Goal: Check status: Check status

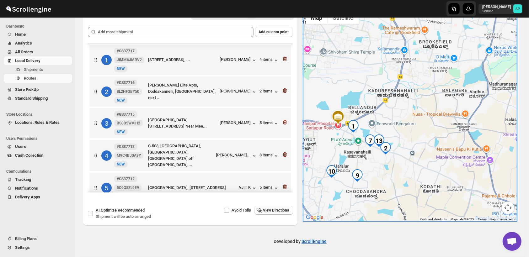
scroll to position [244, 0]
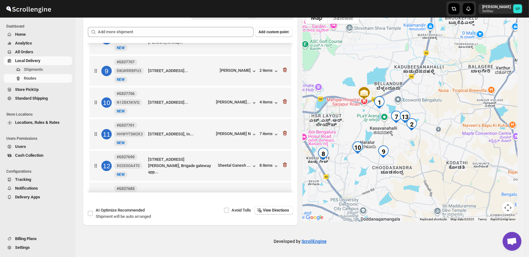
drag, startPoint x: 417, startPoint y: 187, endPoint x: 441, endPoint y: 165, distance: 32.6
click at [441, 165] on div at bounding box center [410, 115] width 215 height 214
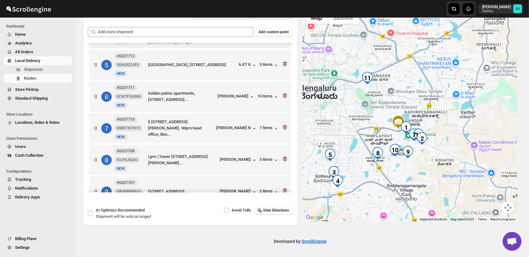
scroll to position [139, 0]
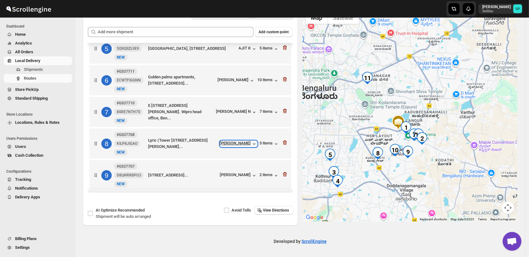
click at [231, 147] on div "[PERSON_NAME]" at bounding box center [238, 144] width 37 height 6
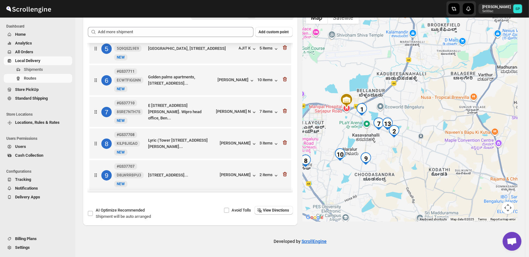
drag, startPoint x: 416, startPoint y: 149, endPoint x: 419, endPoint y: 147, distance: 3.6
click at [419, 147] on div at bounding box center [410, 115] width 215 height 214
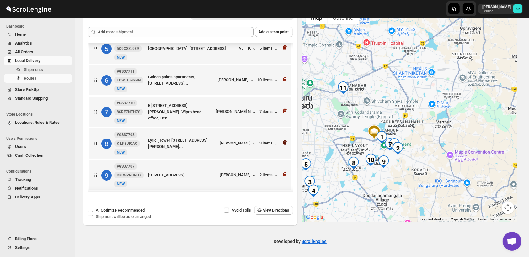
click at [282, 145] on icon "button" at bounding box center [285, 143] width 6 height 6
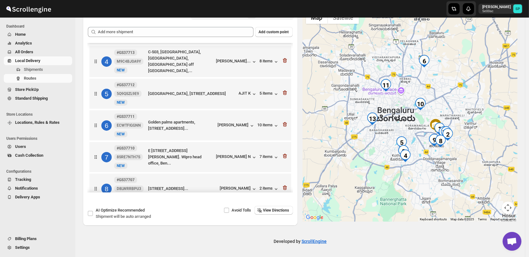
scroll to position [0, 0]
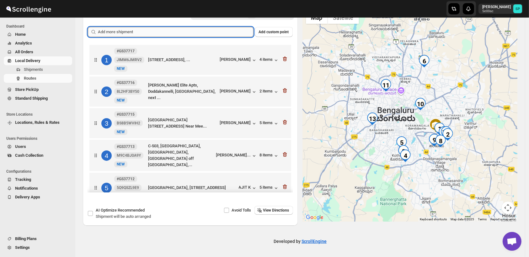
click at [189, 33] on input "text" at bounding box center [176, 32] width 156 height 10
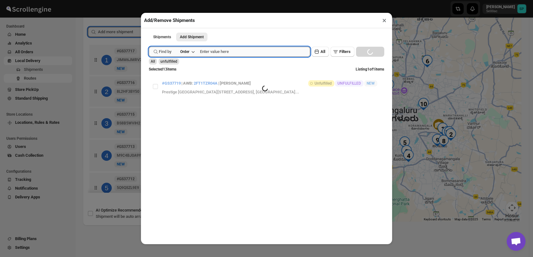
click at [227, 54] on input "text" at bounding box center [255, 52] width 110 height 10
paste input "GS37728"
type input "GS37728"
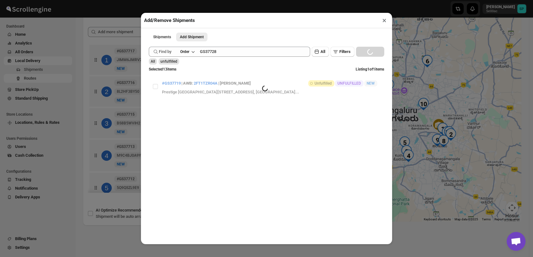
click at [364, 56] on div "Find by Order GS37728 Clear All Filters Loading SEARCH" at bounding box center [266, 52] width 235 height 10
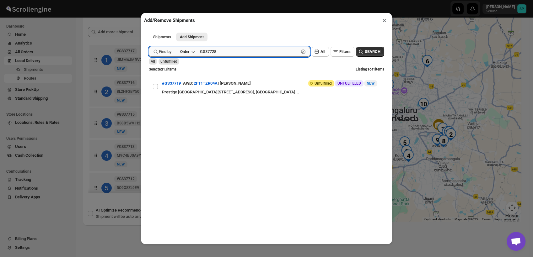
click at [246, 56] on input "GS37728" at bounding box center [249, 52] width 99 height 10
click at [372, 55] on span "SEARCH" at bounding box center [373, 52] width 16 height 6
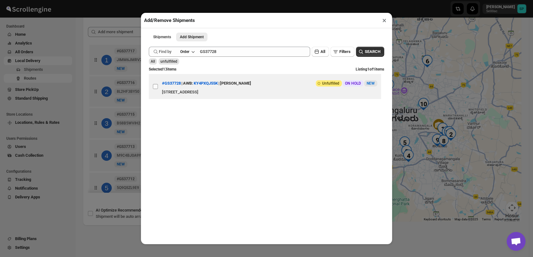
click at [154, 86] on input "View details for 68c0da44460e7d780920c2d8" at bounding box center [155, 86] width 5 height 5
checkbox input "true"
click at [384, 22] on button "×" at bounding box center [384, 20] width 9 height 9
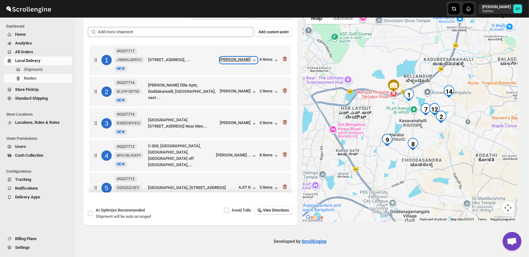
click at [238, 62] on div "[PERSON_NAME]" at bounding box center [238, 60] width 37 height 6
click at [262, 60] on div "4 items" at bounding box center [269, 60] width 19 height 6
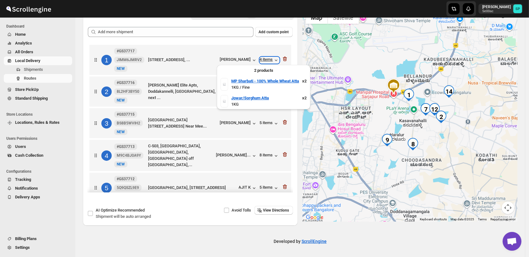
click at [262, 60] on div "4 items" at bounding box center [269, 60] width 19 height 6
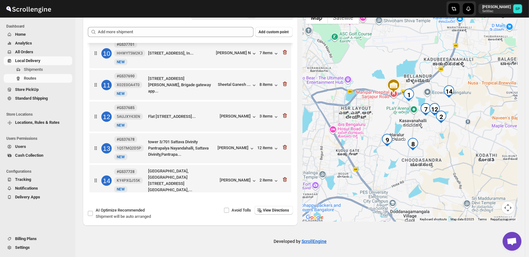
scroll to position [300, 0]
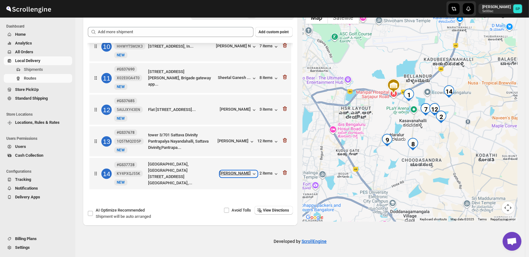
click at [241, 175] on div "[PERSON_NAME]" at bounding box center [238, 174] width 37 height 6
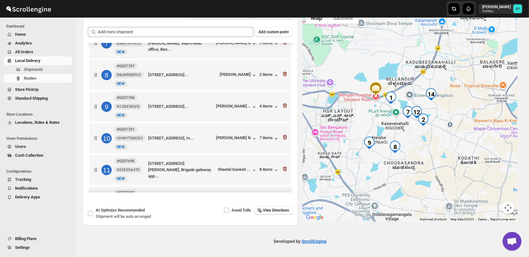
scroll to position [196, 0]
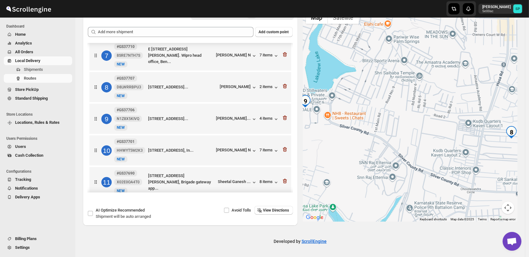
drag, startPoint x: 387, startPoint y: 156, endPoint x: 455, endPoint y: 167, distance: 69.0
click at [455, 167] on div at bounding box center [410, 115] width 215 height 214
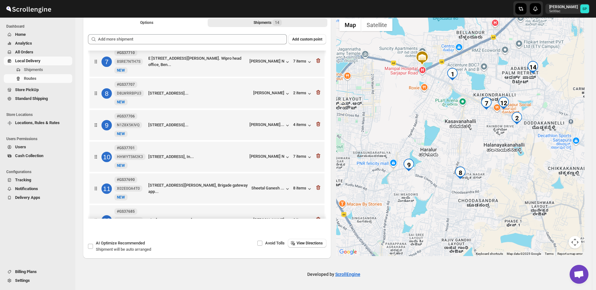
drag, startPoint x: 523, startPoint y: 156, endPoint x: 466, endPoint y: 154, distance: 57.2
click at [466, 154] on div at bounding box center [460, 135] width 248 height 241
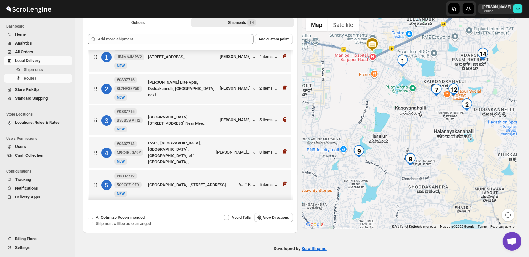
scroll to position [8, 0]
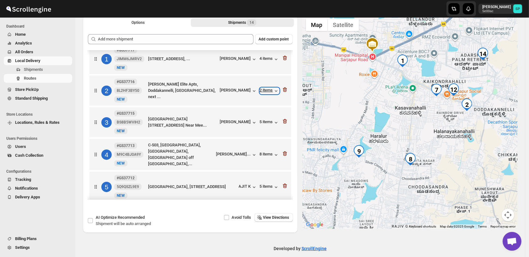
click at [261, 92] on div "2 items" at bounding box center [269, 91] width 19 height 6
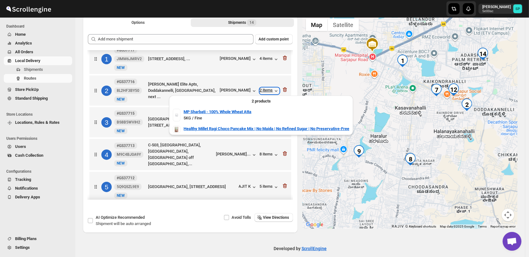
click at [261, 92] on div "2 items" at bounding box center [269, 91] width 19 height 6
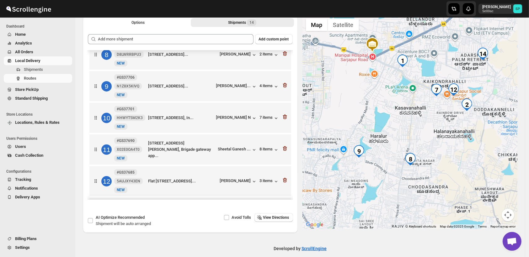
scroll to position [252, 0]
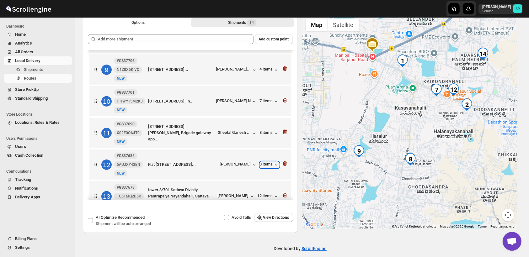
click at [269, 167] on div "3 items" at bounding box center [269, 165] width 19 height 6
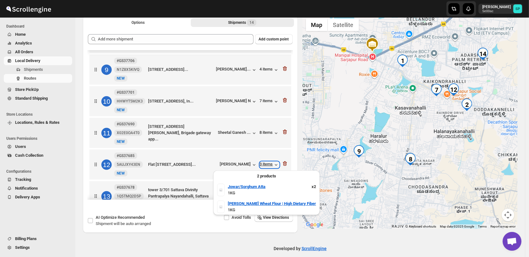
click at [267, 165] on div "3 items" at bounding box center [269, 165] width 19 height 6
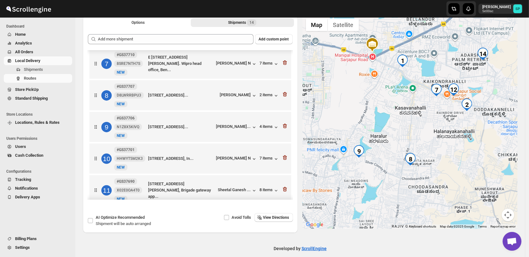
scroll to position [183, 0]
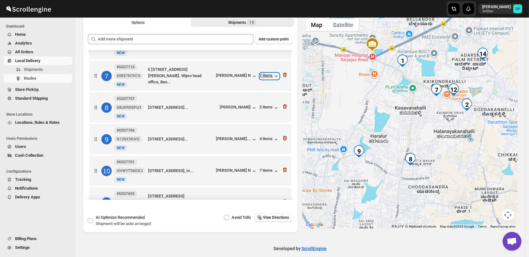
click at [263, 78] on div "7 items" at bounding box center [269, 76] width 19 height 6
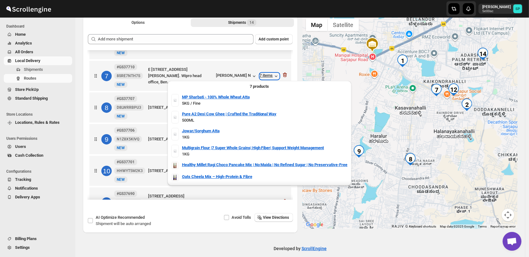
click at [263, 78] on div "7 items" at bounding box center [269, 76] width 19 height 6
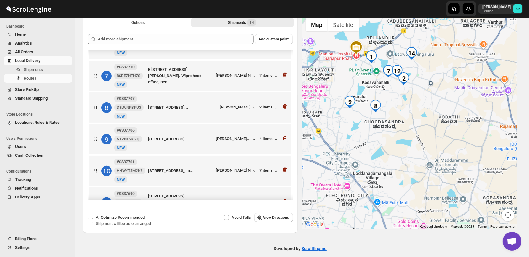
drag, startPoint x: 392, startPoint y: 100, endPoint x: 395, endPoint y: 104, distance: 4.7
click at [395, 104] on div at bounding box center [410, 122] width 215 height 214
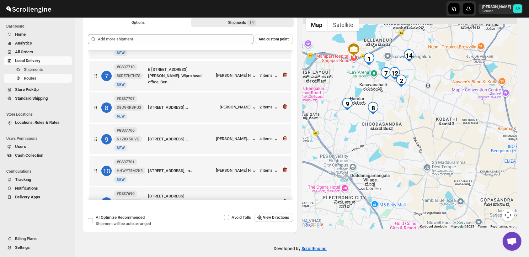
drag, startPoint x: 407, startPoint y: 102, endPoint x: 407, endPoint y: 132, distance: 30.5
click at [407, 132] on div at bounding box center [410, 122] width 215 height 214
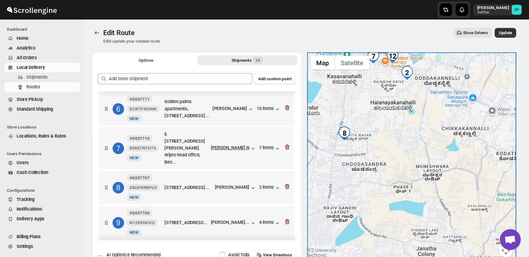
scroll to position [174, 0]
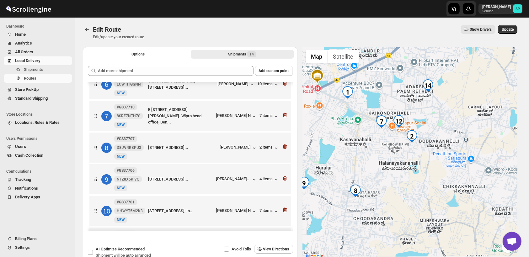
drag, startPoint x: 396, startPoint y: 161, endPoint x: 402, endPoint y: 224, distance: 63.4
click at [402, 224] on div at bounding box center [410, 154] width 215 height 214
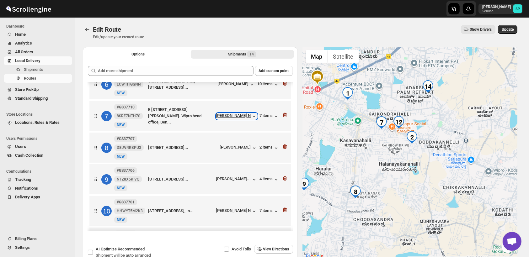
click at [244, 116] on div "[PERSON_NAME] N" at bounding box center [236, 116] width 41 height 6
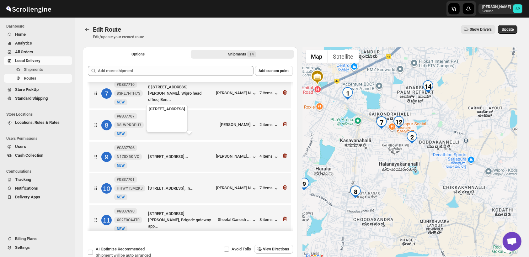
scroll to position [279, 0]
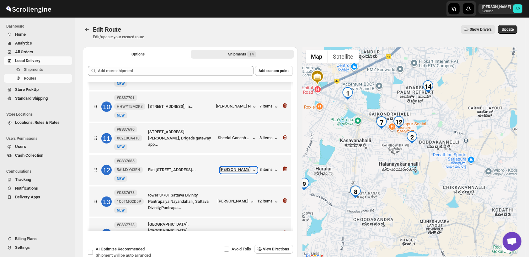
click at [235, 170] on div "[PERSON_NAME]" at bounding box center [238, 170] width 37 height 6
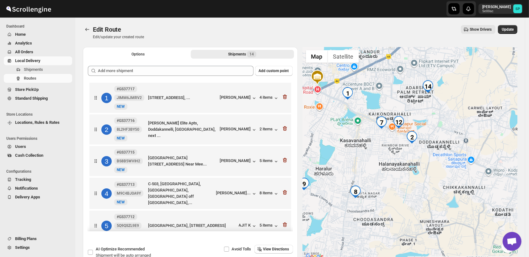
scroll to position [0, 0]
click at [229, 131] on div "[PERSON_NAME]" at bounding box center [238, 131] width 37 height 6
click at [283, 130] on icon "button" at bounding box center [285, 130] width 6 height 6
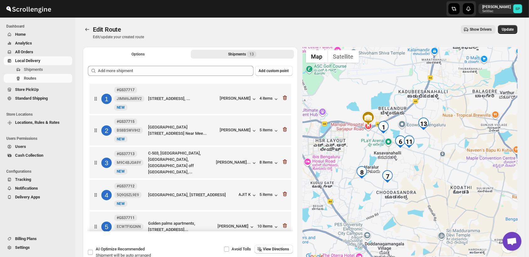
drag, startPoint x: 445, startPoint y: 179, endPoint x: 446, endPoint y: 188, distance: 9.2
click at [446, 188] on div at bounding box center [410, 154] width 215 height 214
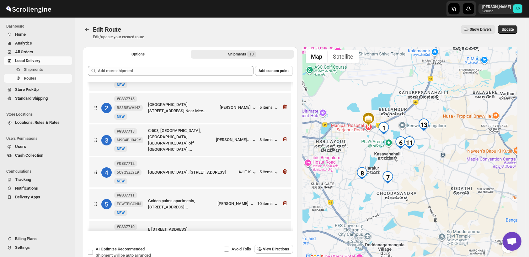
scroll to position [70, 0]
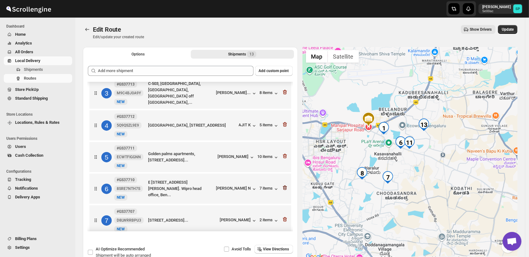
click at [285, 189] on icon "button" at bounding box center [285, 188] width 1 height 2
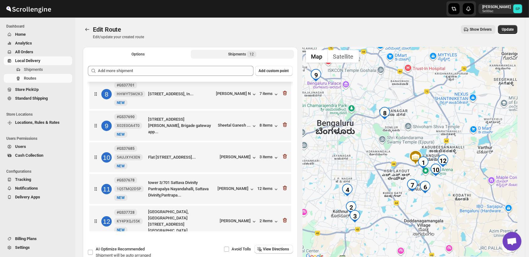
scroll to position [237, 0]
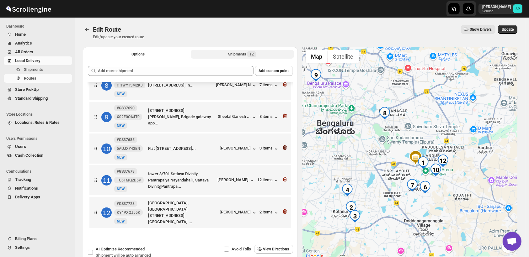
click at [283, 150] on icon "button" at bounding box center [285, 148] width 4 height 5
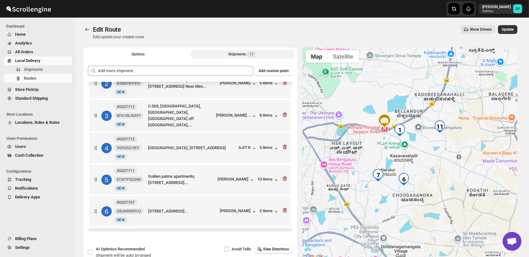
scroll to position [105, 0]
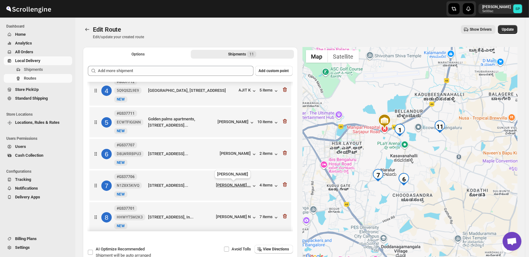
click at [241, 186] on div "[PERSON_NAME]..." at bounding box center [233, 185] width 35 height 5
click at [249, 154] on div "[PERSON_NAME]" at bounding box center [238, 154] width 37 height 6
click at [261, 152] on div "2 items" at bounding box center [269, 154] width 19 height 6
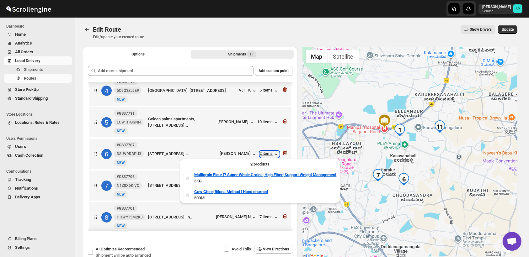
click at [261, 152] on div "2 items" at bounding box center [269, 154] width 19 height 6
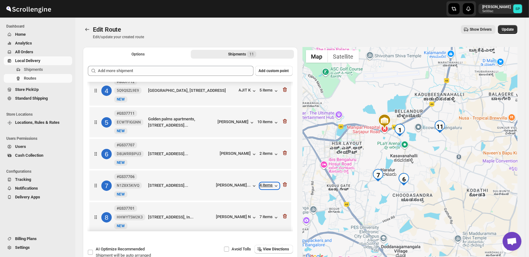
click at [268, 186] on div "4 items" at bounding box center [269, 186] width 19 height 6
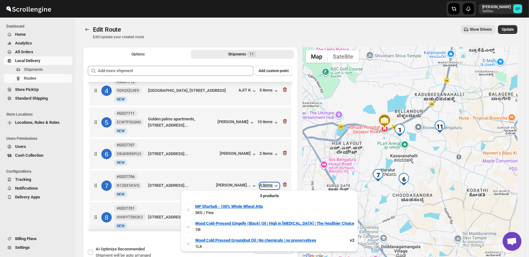
click at [268, 186] on div "4 items" at bounding box center [269, 186] width 19 height 6
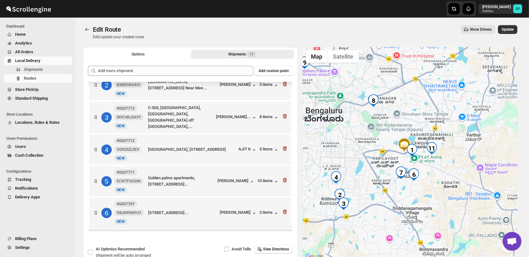
scroll to position [139, 0]
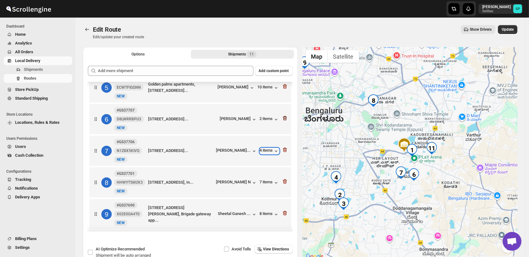
click at [284, 119] on icon "button" at bounding box center [284, 119] width 1 height 2
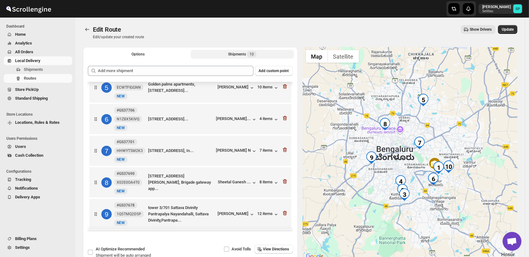
click at [284, 119] on icon "button" at bounding box center [284, 119] width 1 height 2
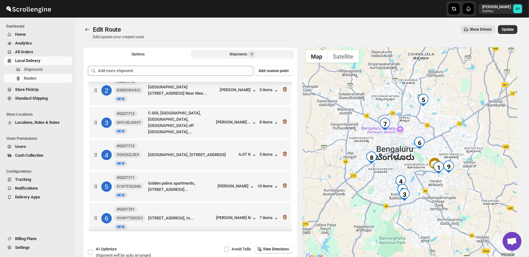
scroll to position [0, 0]
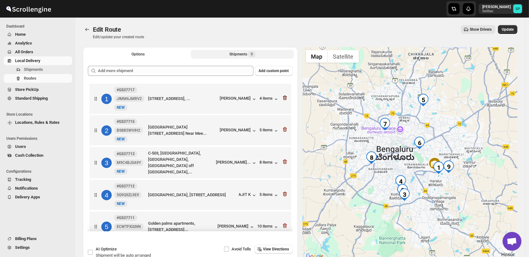
click at [283, 99] on icon "button" at bounding box center [285, 98] width 4 height 5
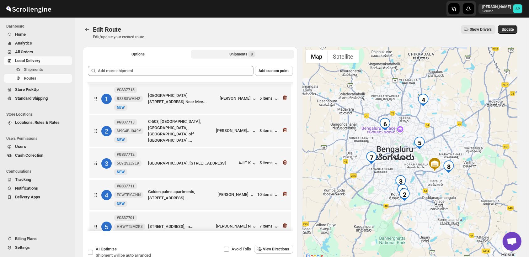
scroll to position [109, 0]
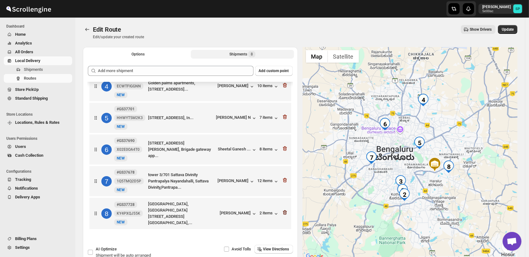
click at [283, 214] on icon "button" at bounding box center [285, 213] width 6 height 6
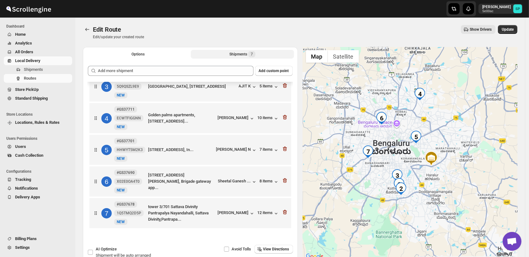
scroll to position [77, 0]
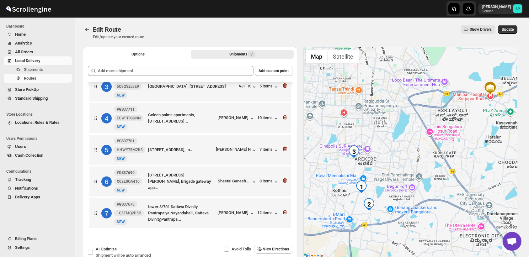
drag, startPoint x: 402, startPoint y: 203, endPoint x: 436, endPoint y: 156, distance: 58.2
click at [436, 156] on div at bounding box center [410, 154] width 215 height 214
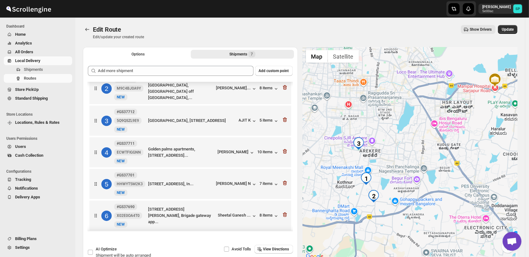
scroll to position [0, 0]
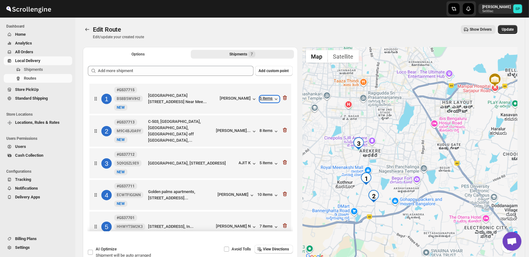
click at [266, 99] on div "5 items" at bounding box center [269, 99] width 19 height 6
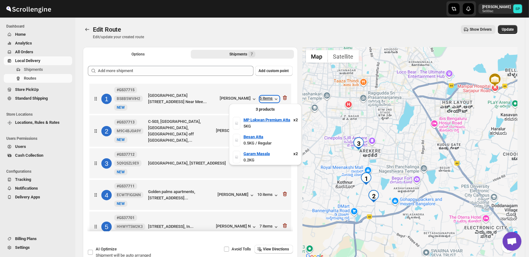
click at [266, 99] on div "5 items" at bounding box center [269, 99] width 19 height 6
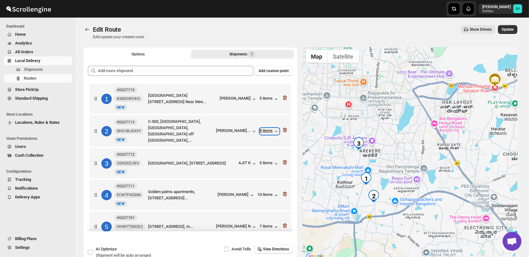
click at [267, 132] on div "8 items" at bounding box center [269, 131] width 19 height 6
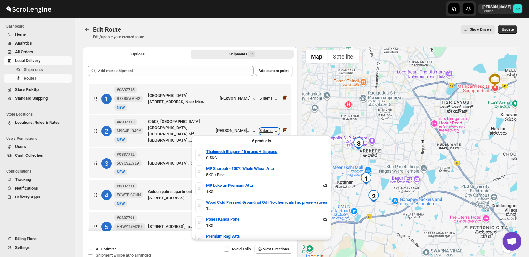
click at [269, 131] on div "8 items" at bounding box center [269, 131] width 19 height 6
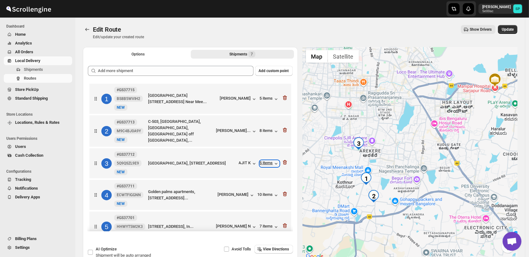
click at [269, 165] on div "5 items" at bounding box center [269, 164] width 19 height 6
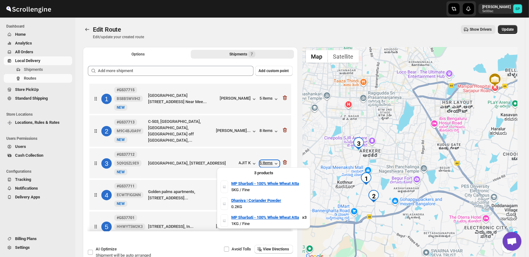
click at [269, 165] on div "5 items" at bounding box center [269, 164] width 19 height 6
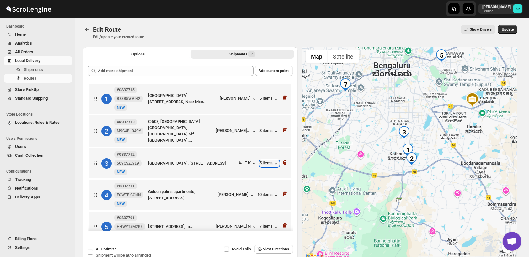
click at [264, 164] on div "5 items" at bounding box center [269, 164] width 19 height 6
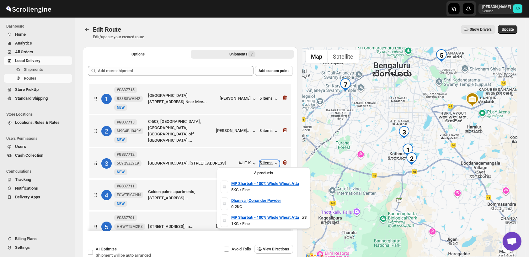
click at [264, 164] on div "5 items" at bounding box center [269, 164] width 19 height 6
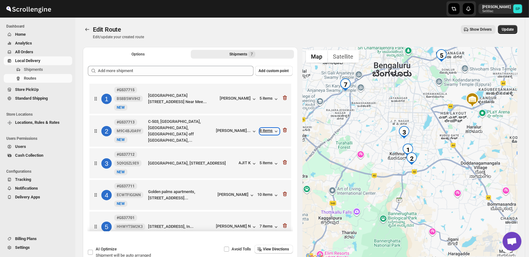
click at [265, 132] on div "8 items" at bounding box center [269, 131] width 19 height 6
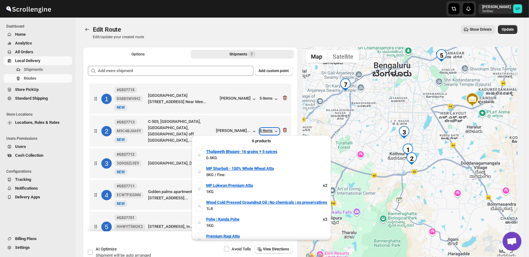
click at [265, 132] on div "8 items" at bounding box center [269, 131] width 19 height 6
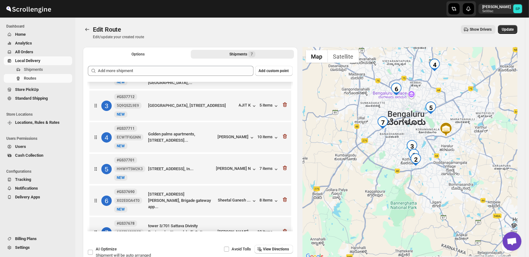
scroll to position [70, 0]
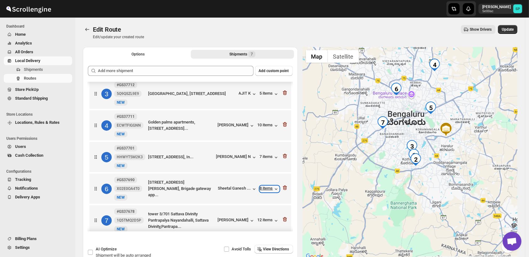
click at [263, 190] on div "8 items" at bounding box center [269, 189] width 19 height 6
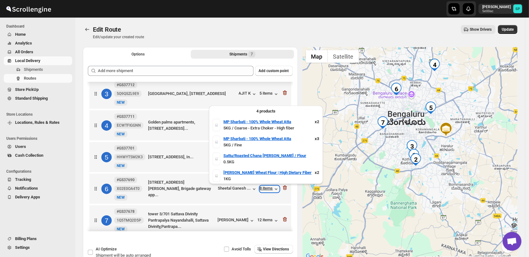
click at [263, 190] on div "8 items" at bounding box center [269, 189] width 19 height 6
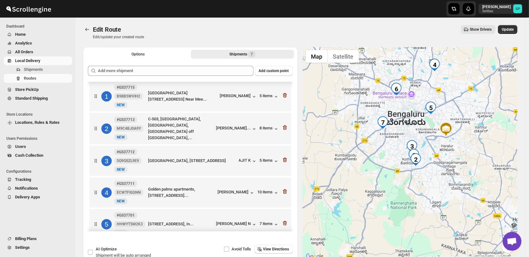
scroll to position [0, 0]
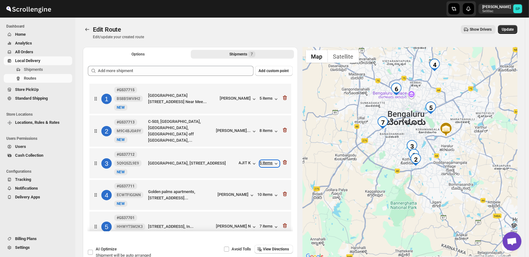
click at [267, 166] on div "5 items" at bounding box center [269, 164] width 19 height 6
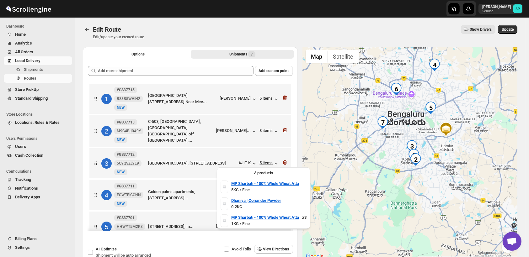
click at [267, 166] on div "3 products MP Sharbati - 100% Whole Wheat Atta 5KG / Fine Dhaniya | Coriander P…" at bounding box center [263, 200] width 99 height 68
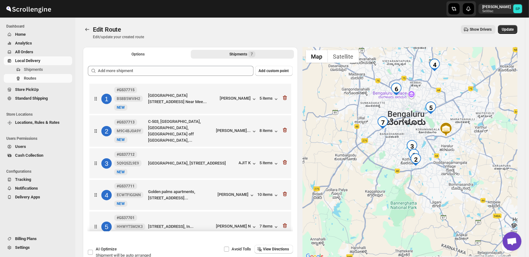
click at [269, 102] on div "1 #GS37715 BS8B5WVIH2 [GEOGRAPHIC_DATA] [STREET_ADDRESS] Near Mee... [PERSON_NA…" at bounding box center [189, 97] width 198 height 26
click at [269, 99] on div "5 items" at bounding box center [269, 99] width 19 height 6
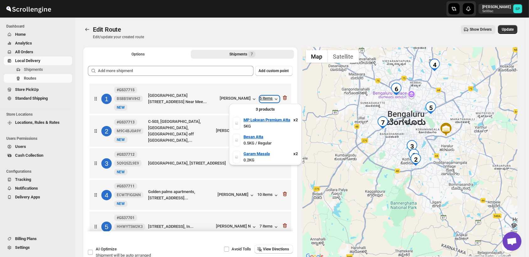
click at [268, 99] on div "5 items" at bounding box center [269, 99] width 19 height 6
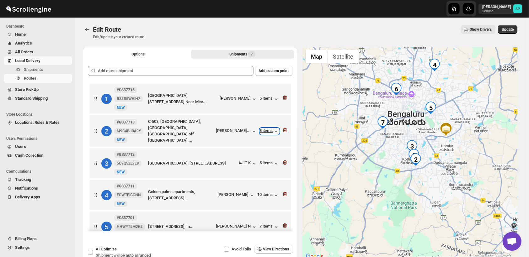
click at [261, 129] on div "8 items" at bounding box center [269, 131] width 19 height 6
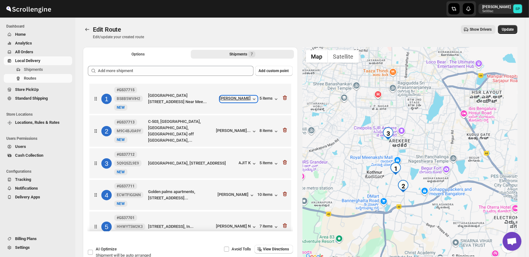
click at [226, 101] on div "[PERSON_NAME]" at bounding box center [238, 99] width 37 height 6
click at [231, 132] on div "[PERSON_NAME]..." at bounding box center [233, 130] width 35 height 5
click at [269, 102] on div "5 items" at bounding box center [269, 99] width 19 height 6
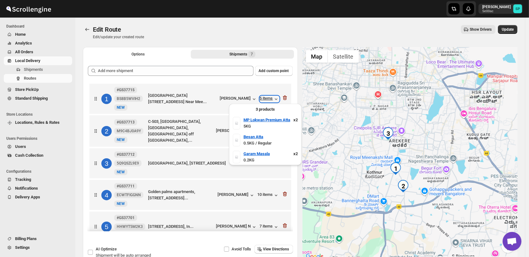
click at [269, 102] on div "5 items" at bounding box center [269, 99] width 19 height 6
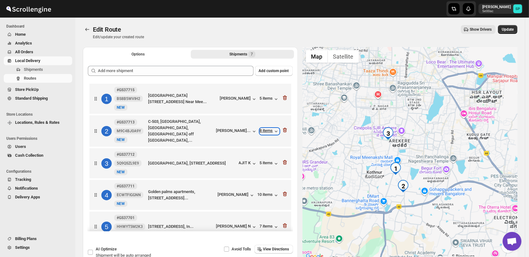
click at [267, 131] on div "8 items" at bounding box center [269, 131] width 19 height 6
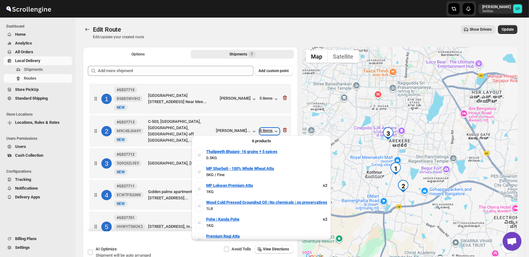
click at [267, 131] on div "8 items" at bounding box center [269, 131] width 19 height 6
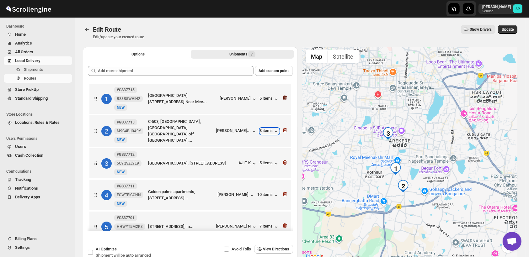
click at [283, 98] on icon "button" at bounding box center [285, 98] width 6 height 6
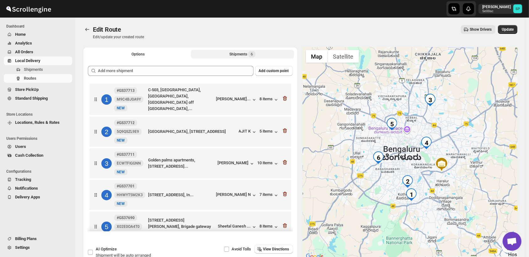
click at [283, 98] on icon "button" at bounding box center [285, 98] width 6 height 6
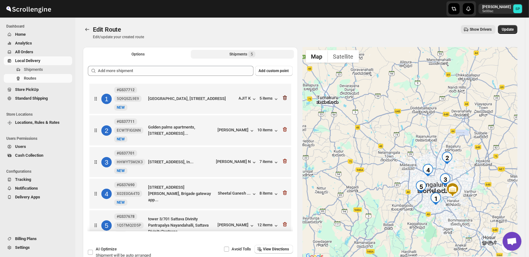
click at [282, 96] on icon "button" at bounding box center [285, 98] width 6 height 6
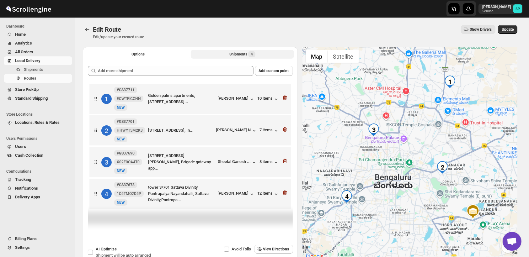
click at [282, 96] on div "1 #GS37711 ECWTFIGGNN New NEW Golden palms apartments, [STREET_ADDRESS]... [PER…" at bounding box center [189, 97] width 198 height 26
click at [287, 100] on icon "button" at bounding box center [285, 98] width 4 height 5
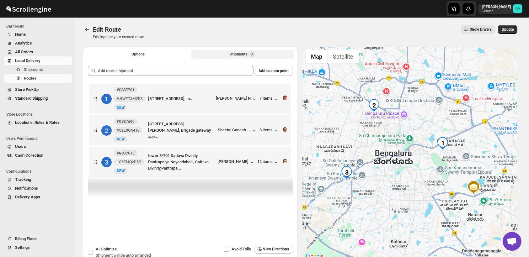
click at [287, 100] on icon "button" at bounding box center [285, 98] width 4 height 5
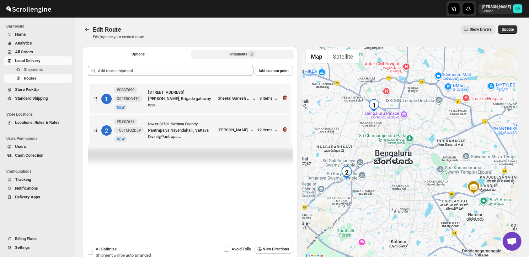
click at [287, 100] on icon "button" at bounding box center [285, 98] width 4 height 5
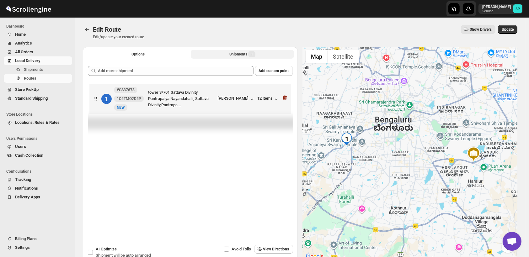
click at [287, 100] on icon "button" at bounding box center [285, 98] width 4 height 5
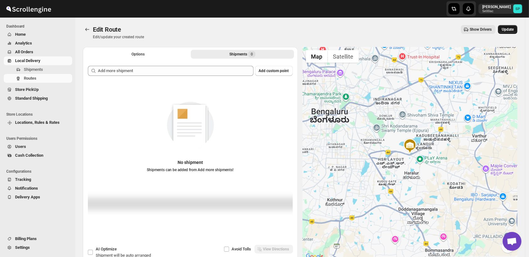
click at [514, 31] on span "Update" at bounding box center [508, 29] width 12 height 5
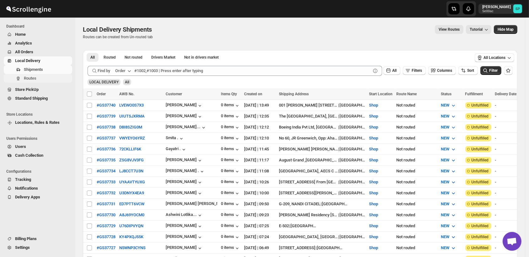
click at [37, 79] on span "Routes" at bounding box center [47, 78] width 47 height 6
